Goal: Navigation & Orientation: Find specific page/section

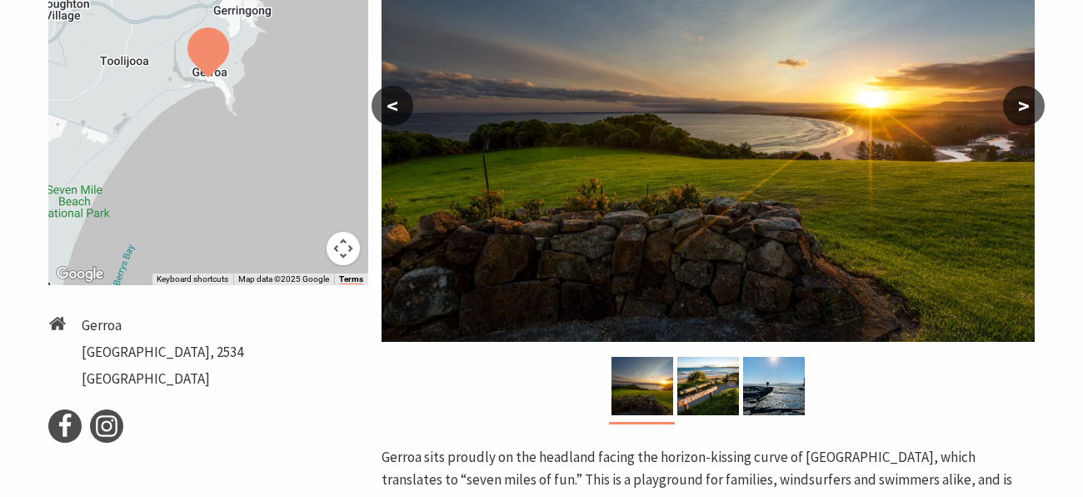
scroll to position [398, 0]
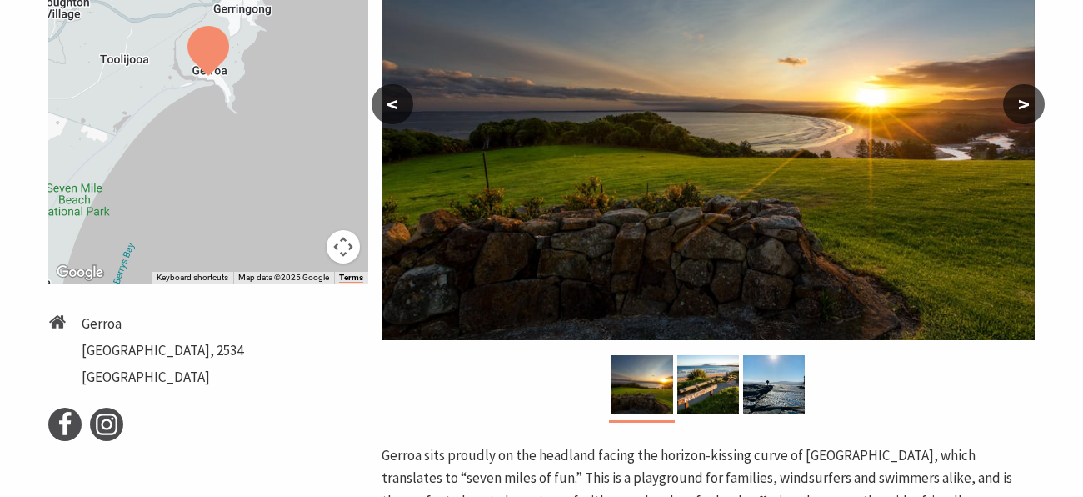
click at [729, 269] on img at bounding box center [709, 125] width 654 height 430
click at [791, 372] on img at bounding box center [774, 384] width 62 height 58
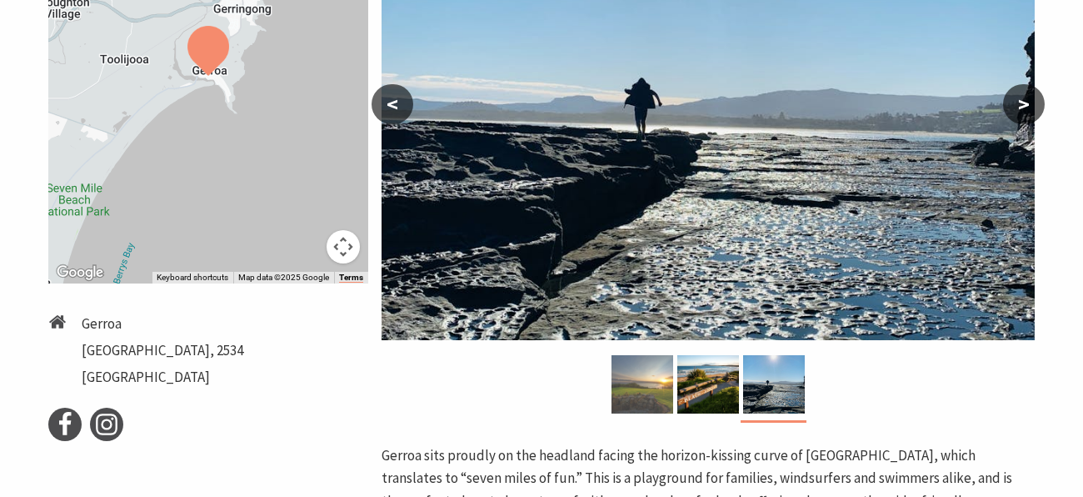
click at [661, 373] on img at bounding box center [643, 384] width 62 height 58
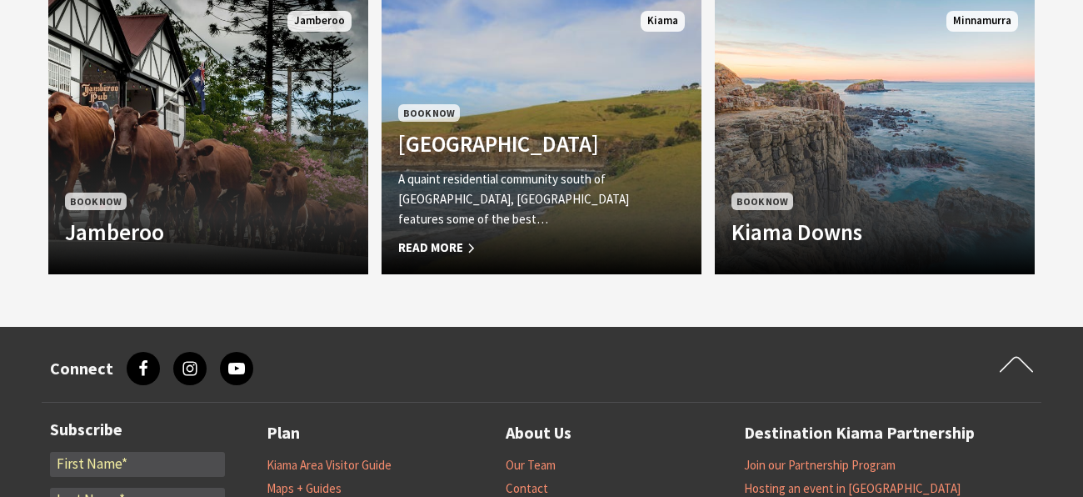
scroll to position [1304, 0]
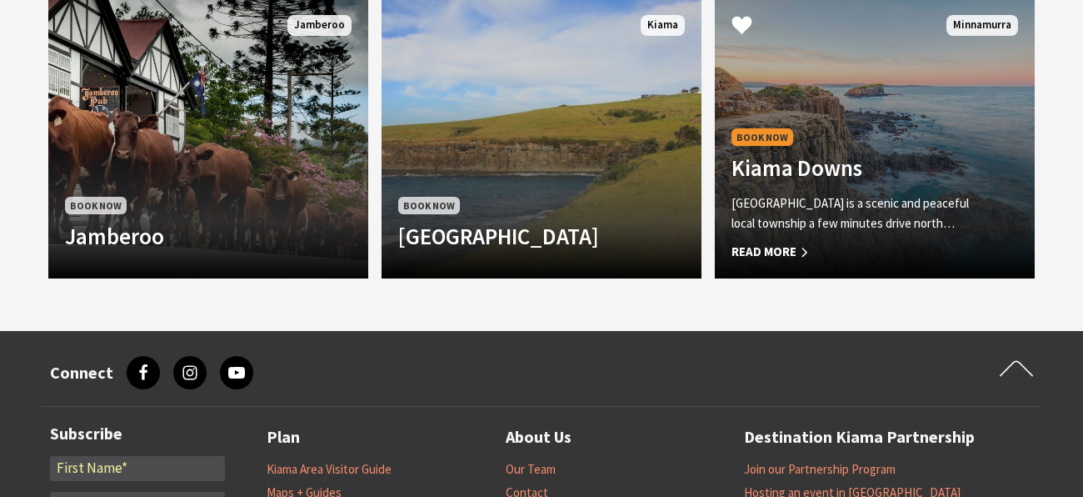
click at [884, 107] on link "Book Now Kiama Downs [GEOGRAPHIC_DATA] is a scenic and peaceful local township …" at bounding box center [875, 138] width 320 height 280
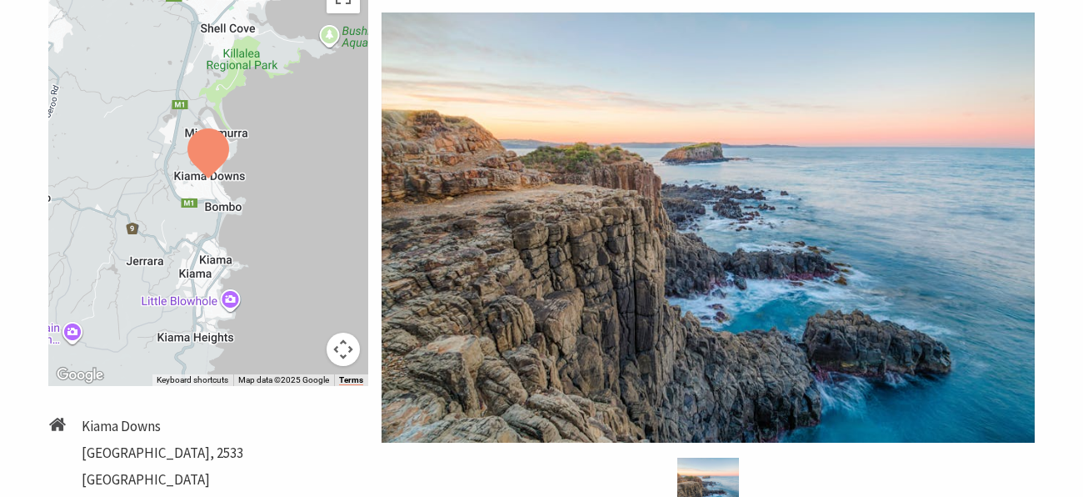
scroll to position [301, 0]
